Goal: Contribute content: Add original content to the website for others to see

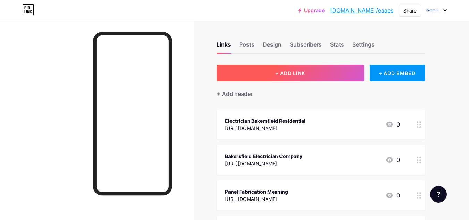
click at [309, 71] on button "+ ADD LINK" at bounding box center [289, 73] width 147 height 17
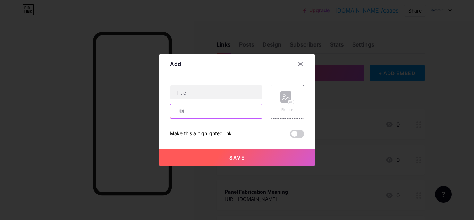
click at [212, 113] on input "text" at bounding box center [216, 111] width 92 height 14
paste input "[URL][DOMAIN_NAME]"
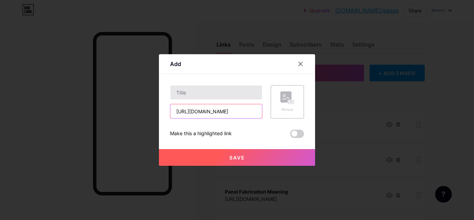
type input "[URL][DOMAIN_NAME]"
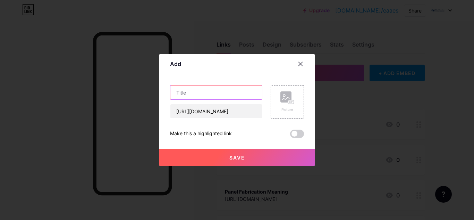
click at [211, 89] on input "text" at bounding box center [216, 92] width 92 height 14
paste input "Top 5 Reasons to Hire a Licensed Electrician in [PERSON_NAME] for Your Next Pro…"
type input "Top 5 Reasons to Hire a Licensed Electrician in [PERSON_NAME] for Your Next Pro…"
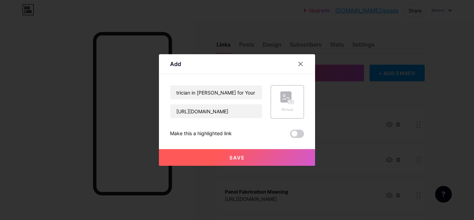
click at [246, 152] on button "Save" at bounding box center [237, 157] width 156 height 17
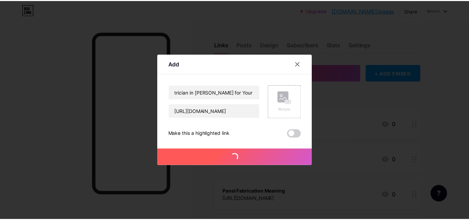
scroll to position [0, 0]
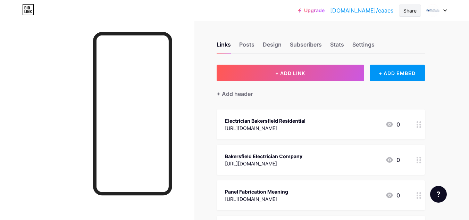
click at [411, 11] on div "Share" at bounding box center [409, 10] width 13 height 7
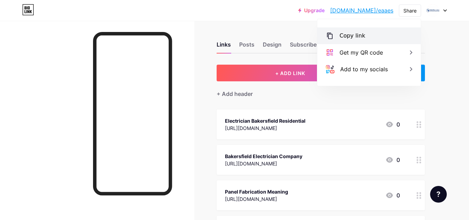
click at [354, 36] on div "Copy link" at bounding box center [352, 36] width 26 height 8
